Goal: Task Accomplishment & Management: Manage account settings

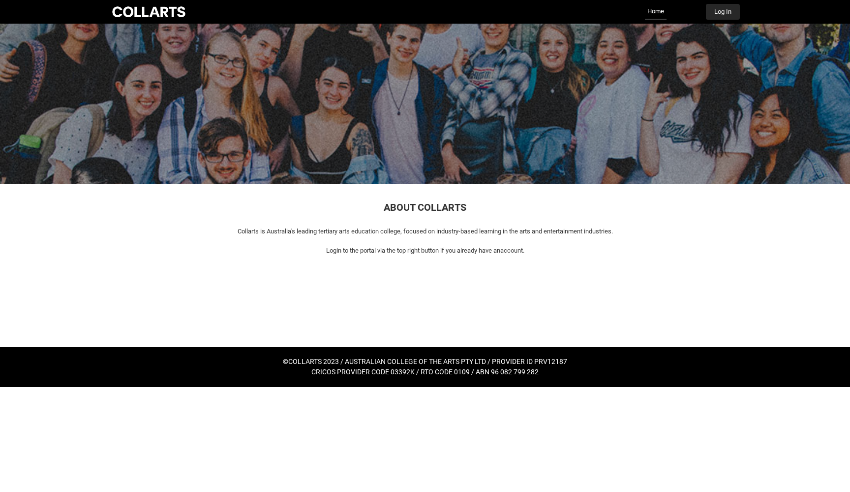
click at [719, 14] on button "Log In" at bounding box center [723, 12] width 34 height 16
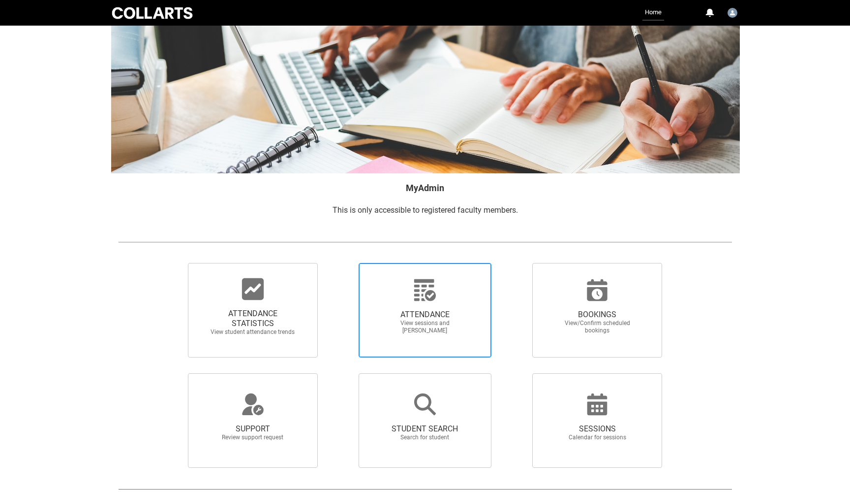
click at [421, 298] on icon at bounding box center [425, 290] width 24 height 24
click at [342, 263] on input "ATTENDANCE View sessions and [PERSON_NAME]" at bounding box center [342, 262] width 0 height 0
radio input "true"
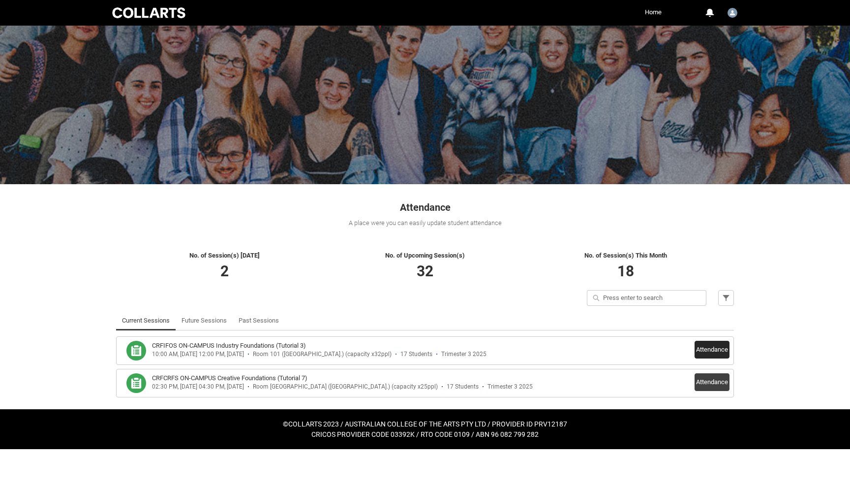
click at [714, 347] on button "Attendance" at bounding box center [712, 350] width 35 height 18
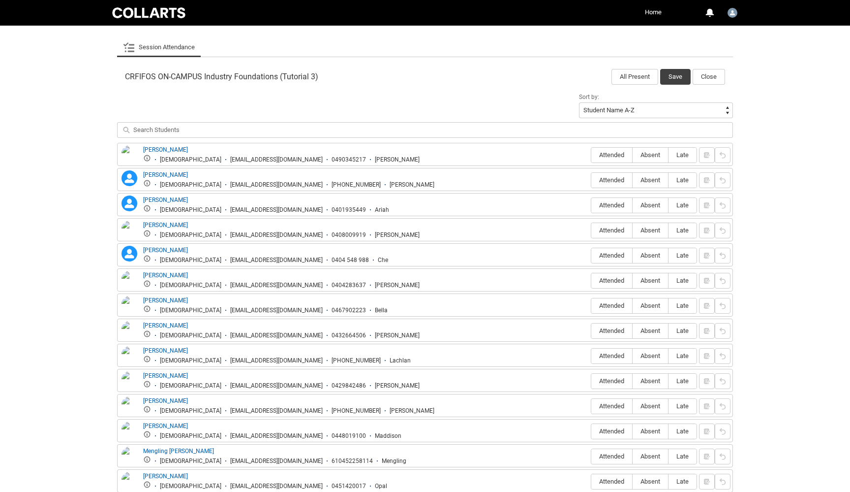
scroll to position [274, 0]
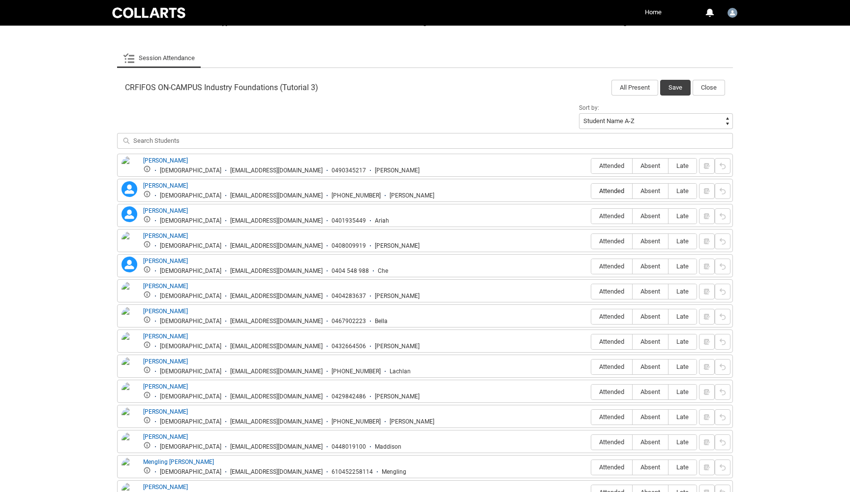
click at [611, 192] on span "Attended" at bounding box center [612, 190] width 41 height 7
click at [592, 191] on input "Attended" at bounding box center [591, 190] width 0 height 0
type lightning-radio-group "Attended"
radio input "true"
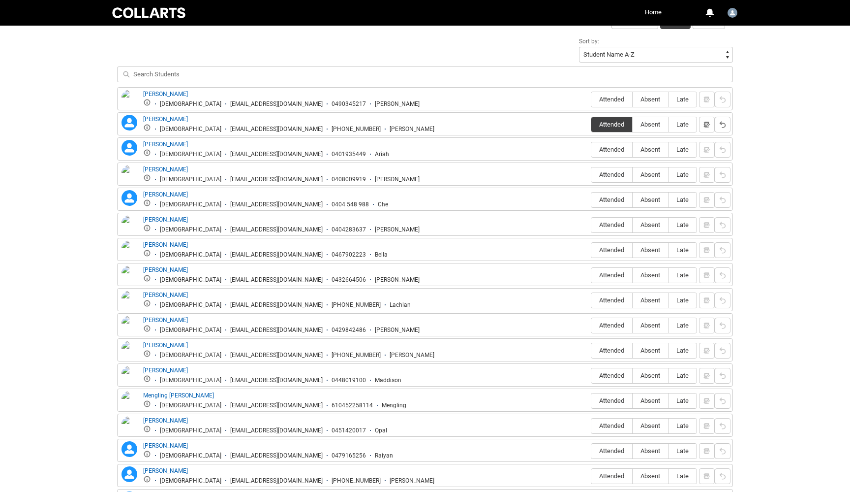
scroll to position [338, 0]
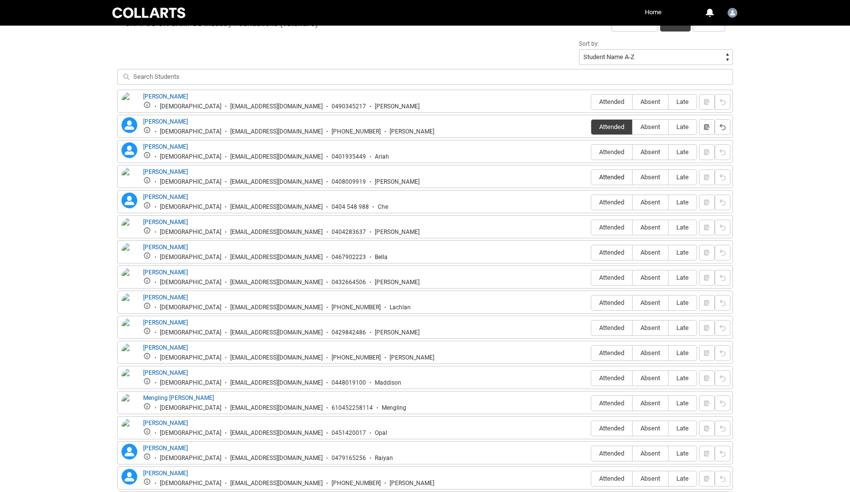
click at [614, 178] on span "Attended" at bounding box center [612, 176] width 41 height 7
click at [592, 177] on input "Attended" at bounding box center [591, 177] width 0 height 0
type lightning-radio-group "Attended"
radio input "true"
click at [615, 202] on span "Attended" at bounding box center [612, 201] width 41 height 7
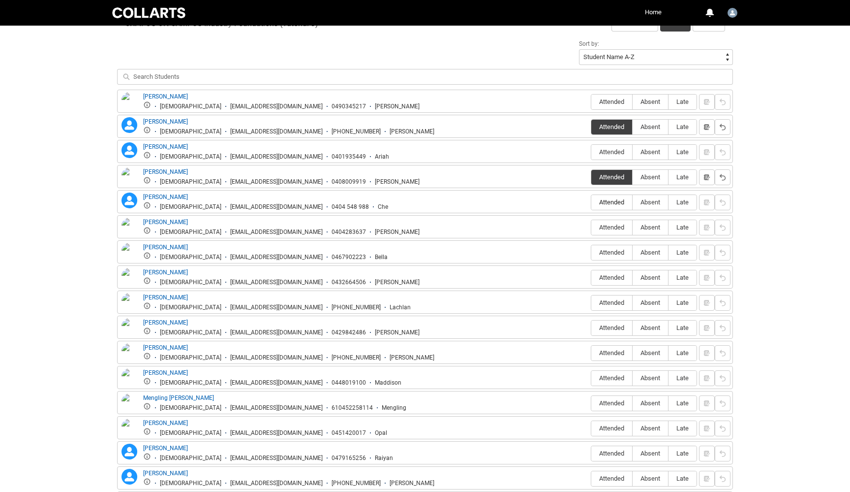
click at [592, 202] on input "Attended" at bounding box center [591, 202] width 0 height 0
type lightning-radio-group "Attended"
radio input "true"
click at [616, 252] on span "Attended" at bounding box center [612, 252] width 41 height 7
click at [592, 252] on input "Attended" at bounding box center [591, 252] width 0 height 0
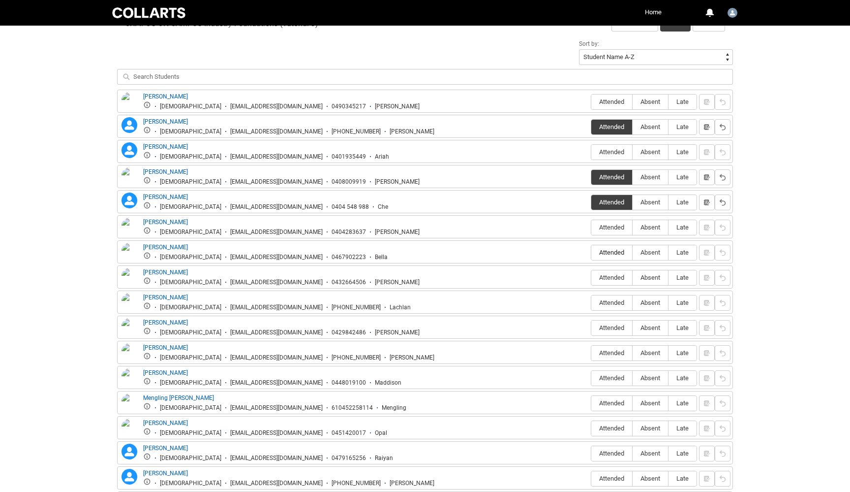
type lightning-radio-group "Attended"
radio input "true"
